Goal: Obtain resource: Obtain resource

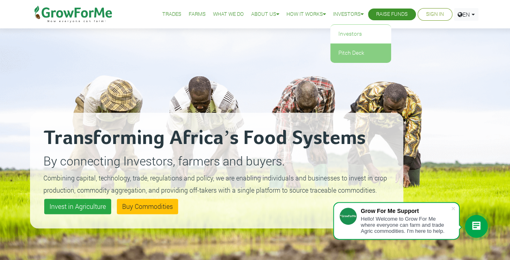
click at [353, 50] on link "Pitch Deck" at bounding box center [360, 53] width 61 height 19
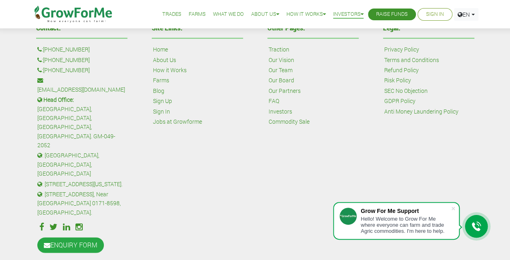
scroll to position [463, 0]
